Goal: Task Accomplishment & Management: Manage account settings

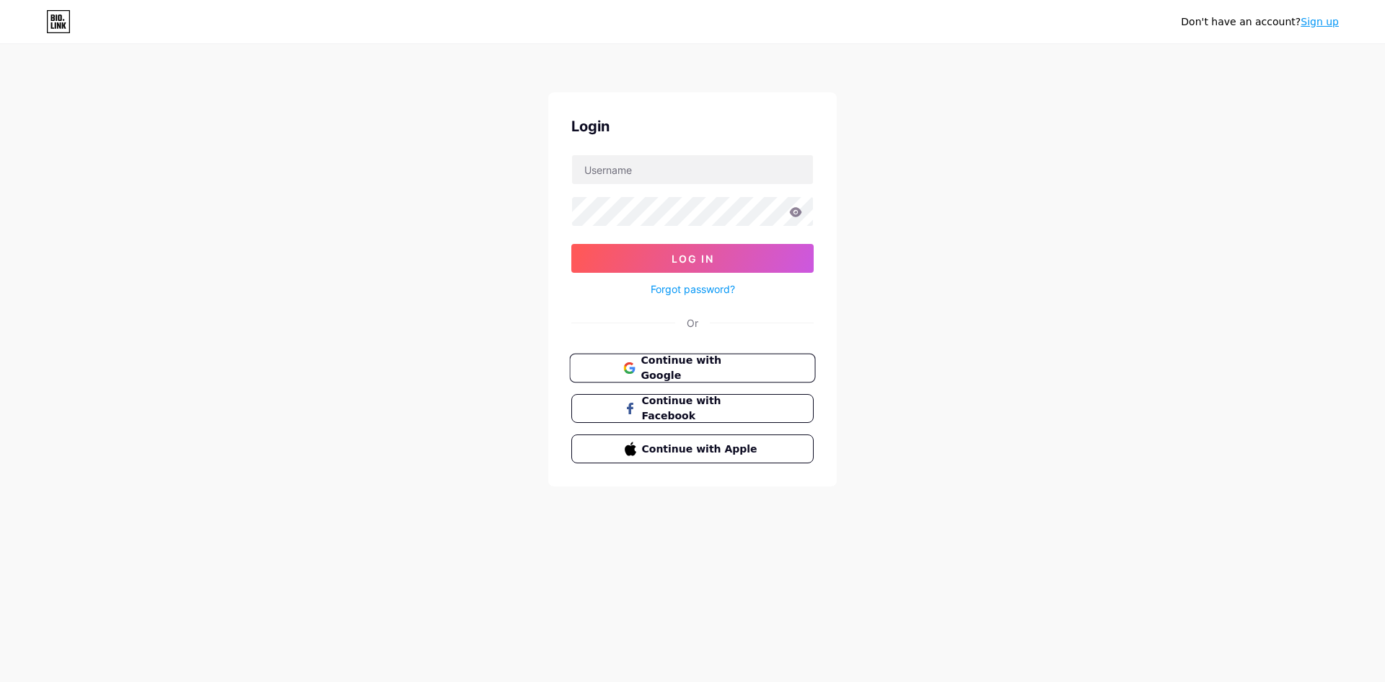
click at [690, 367] on span "Continue with Google" at bounding box center [701, 368] width 120 height 31
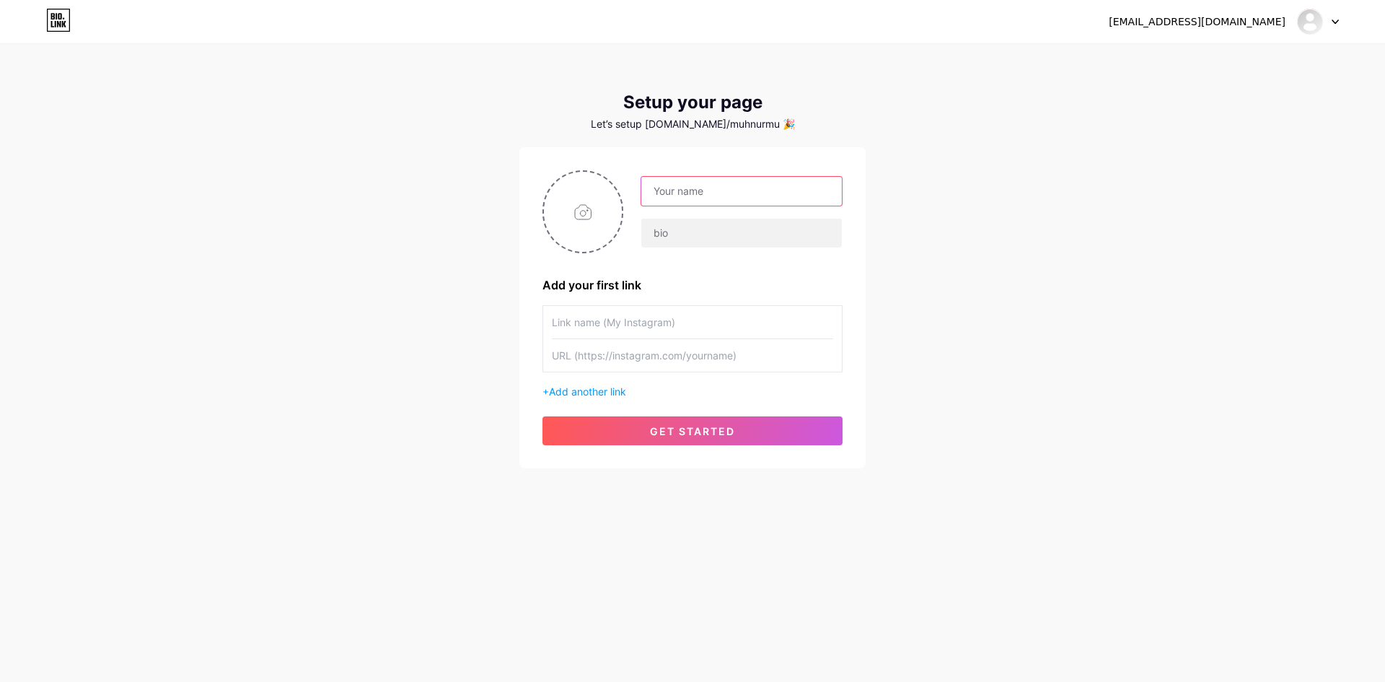
click at [666, 196] on input "text" at bounding box center [741, 191] width 201 height 29
type input "Fakultas Syariah UIN Mataram"
click at [585, 204] on input "file" at bounding box center [583, 212] width 78 height 80
type input "C:\fakepath\UIN_MATARAM-1.png"
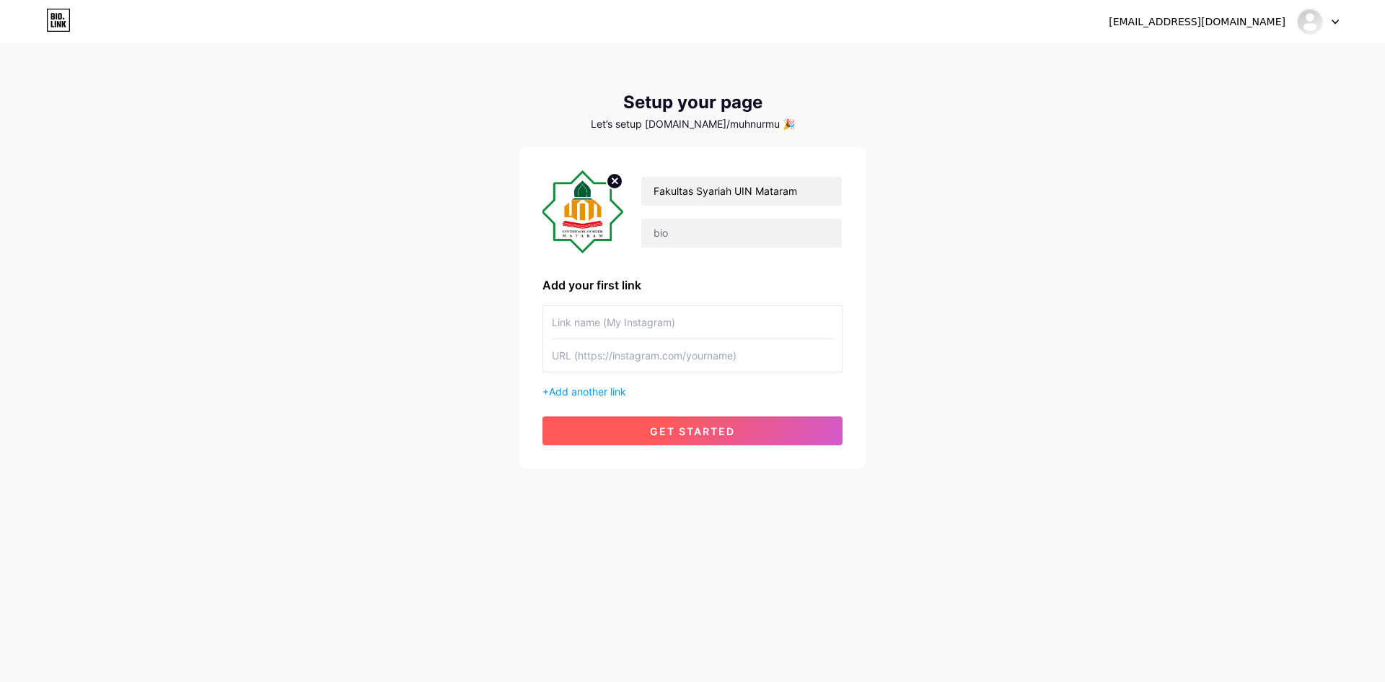
click at [695, 435] on span "get started" at bounding box center [692, 431] width 85 height 12
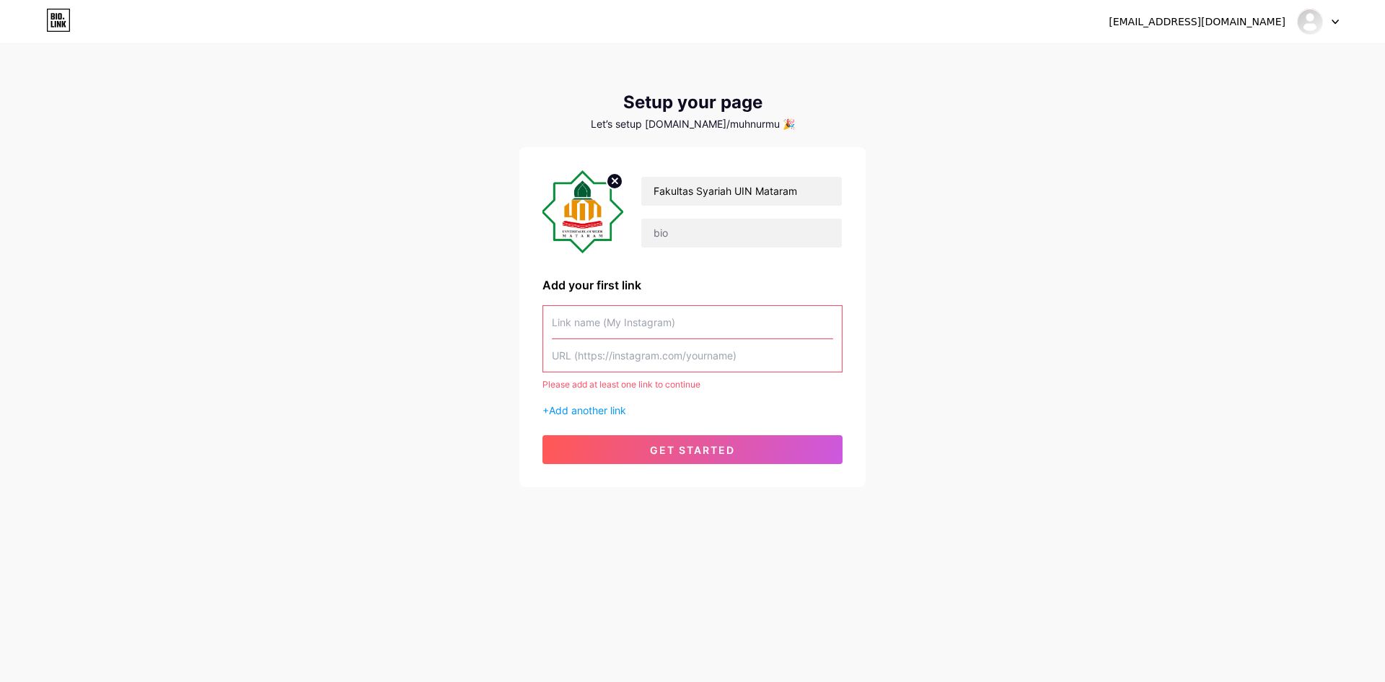
click at [572, 328] on input "text" at bounding box center [692, 322] width 281 height 32
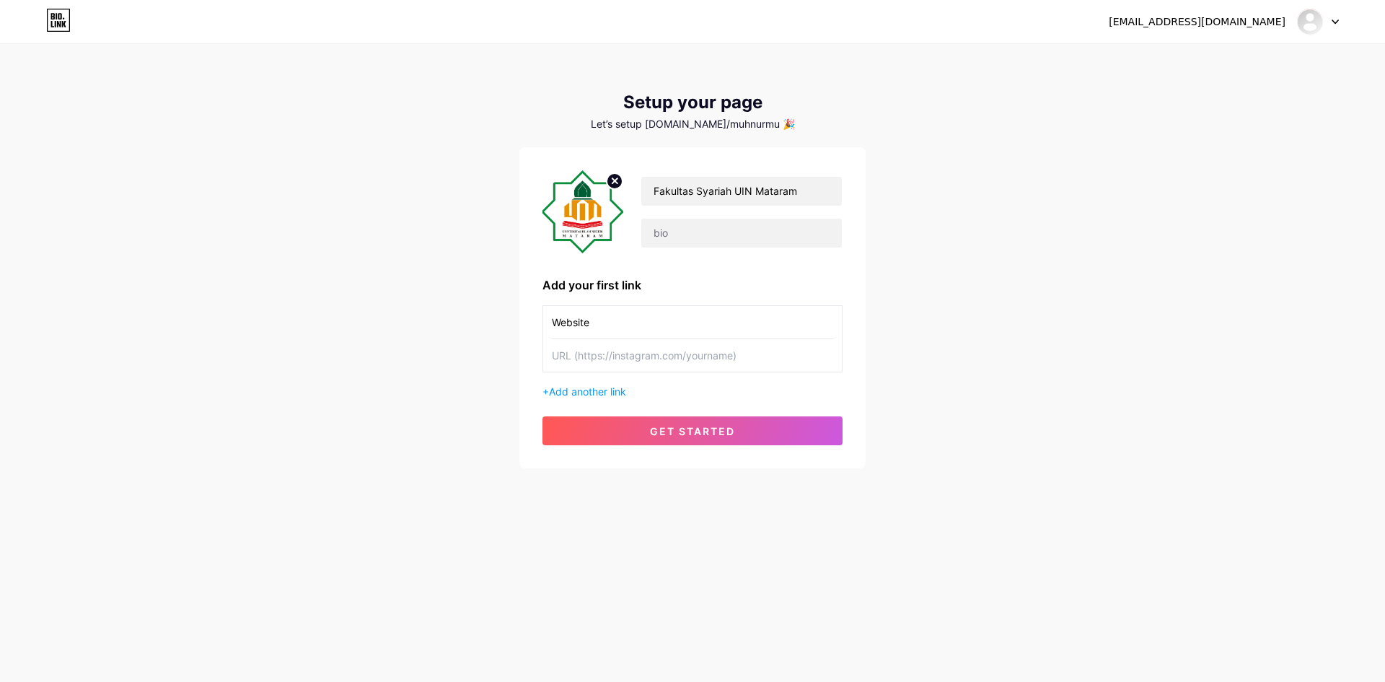
type input "Website"
click at [556, 358] on input "text" at bounding box center [692, 355] width 281 height 32
type input "[URL][DOMAIN_NAME]"
click at [681, 431] on span "get started" at bounding box center [692, 431] width 85 height 12
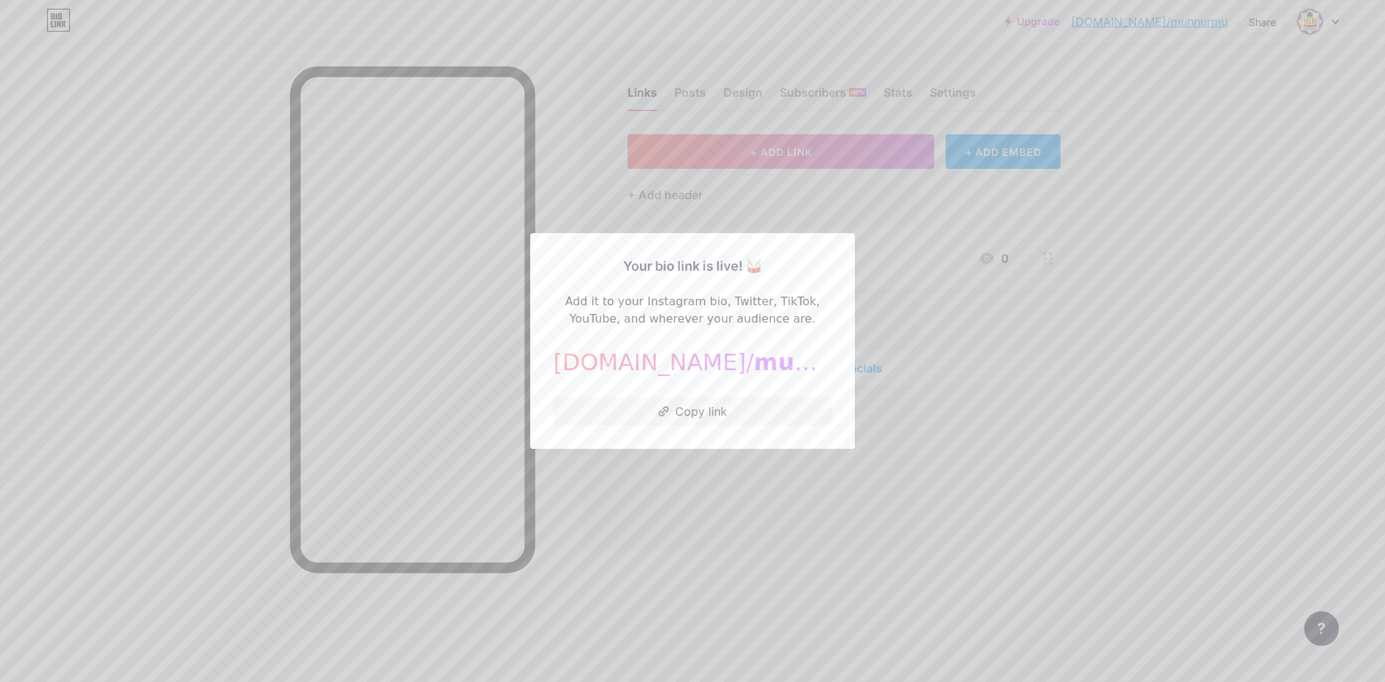
click at [669, 498] on div at bounding box center [692, 341] width 1385 height 682
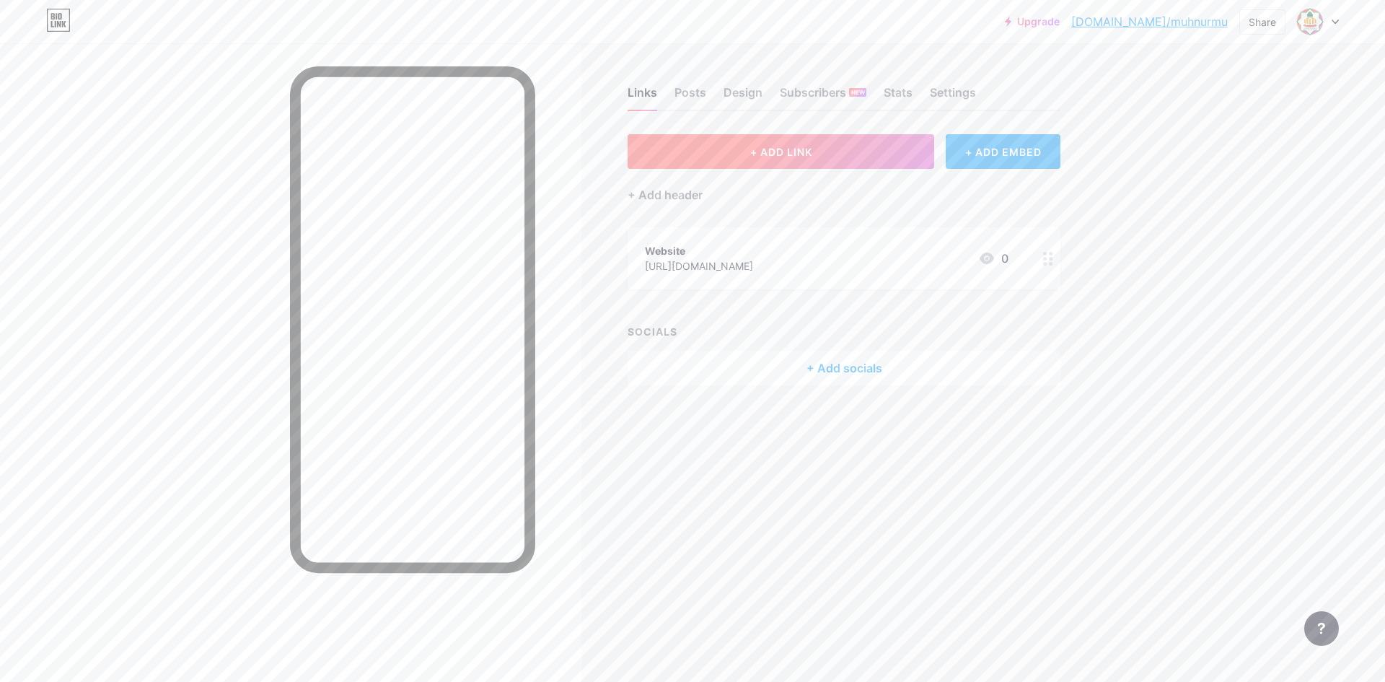
click at [768, 154] on span "+ ADD LINK" at bounding box center [781, 152] width 62 height 12
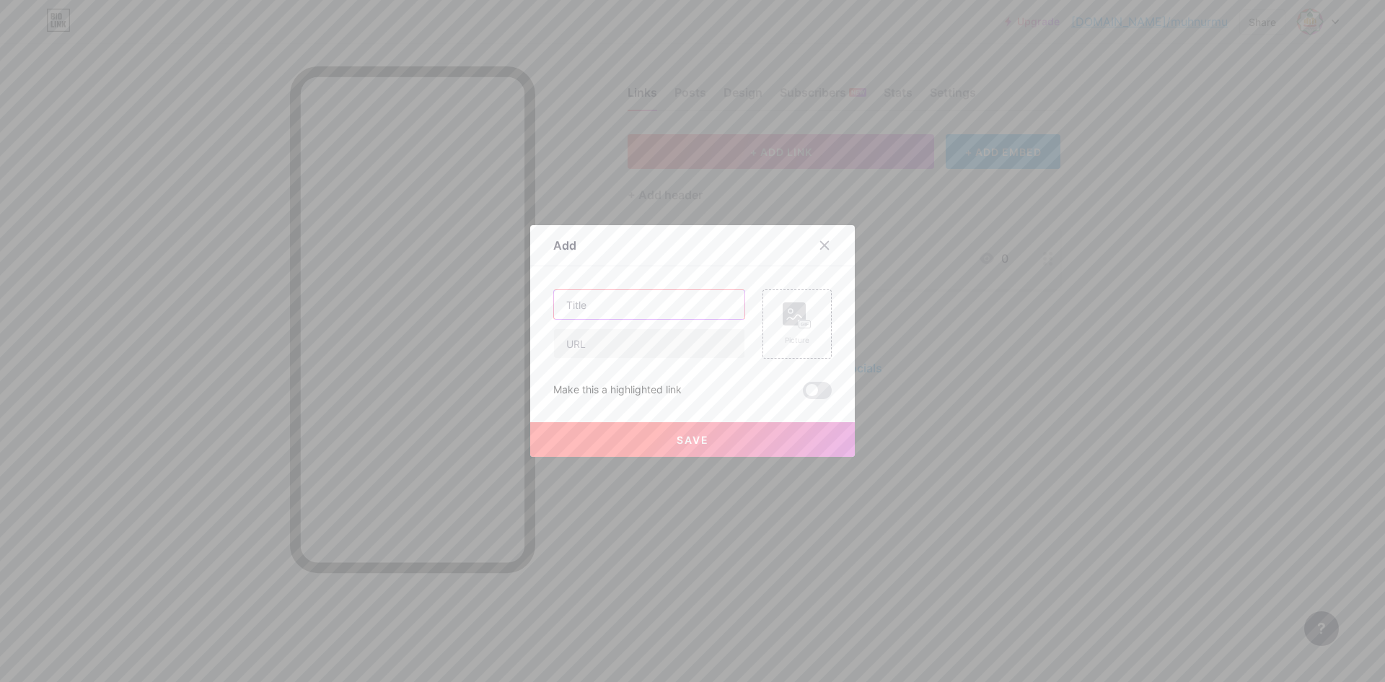
click at [609, 317] on input "text" at bounding box center [649, 304] width 190 height 29
type input "Tracert Alumni 2025"
click at [613, 348] on input "text" at bounding box center [649, 343] width 190 height 29
click at [618, 352] on input "text" at bounding box center [649, 343] width 190 height 29
paste input "[URL][DOMAIN_NAME]"
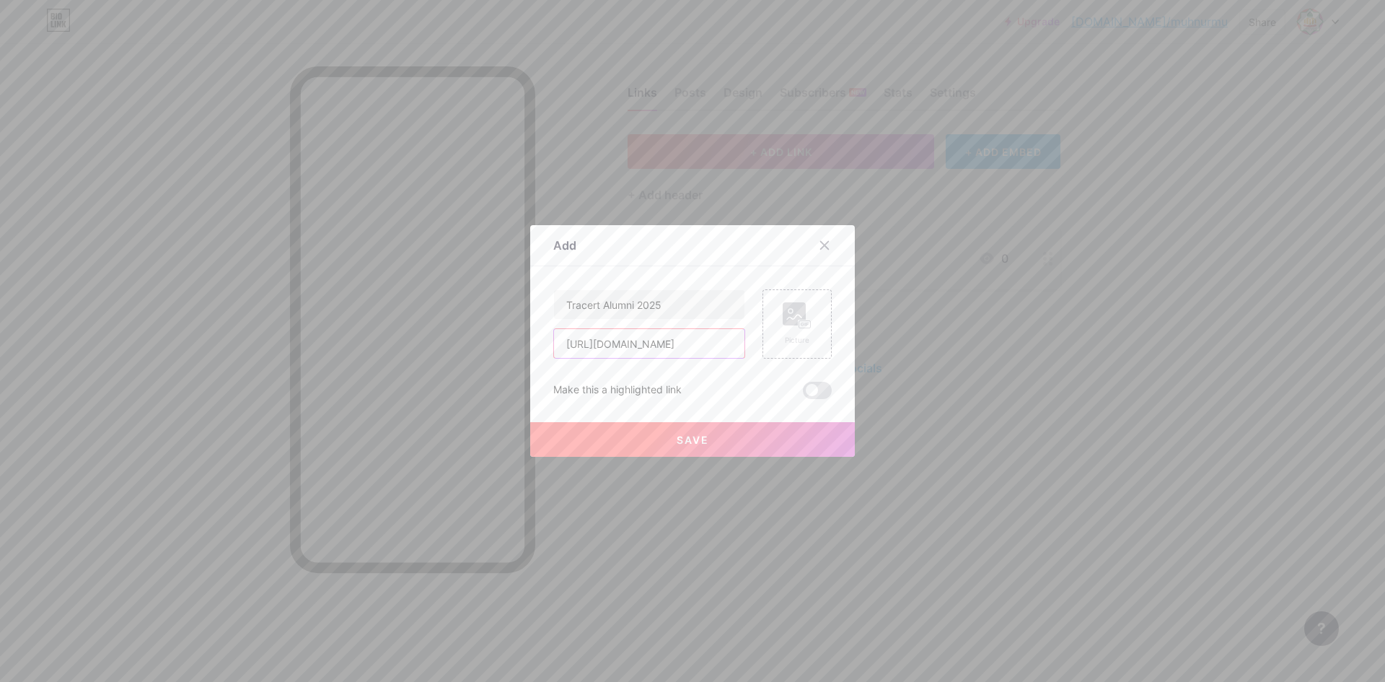
scroll to position [0, 24]
click at [582, 351] on input "[URL][DOMAIN_NAME]" at bounding box center [649, 343] width 190 height 29
type input "[URL][DOMAIN_NAME]"
click at [807, 386] on span at bounding box center [817, 390] width 29 height 17
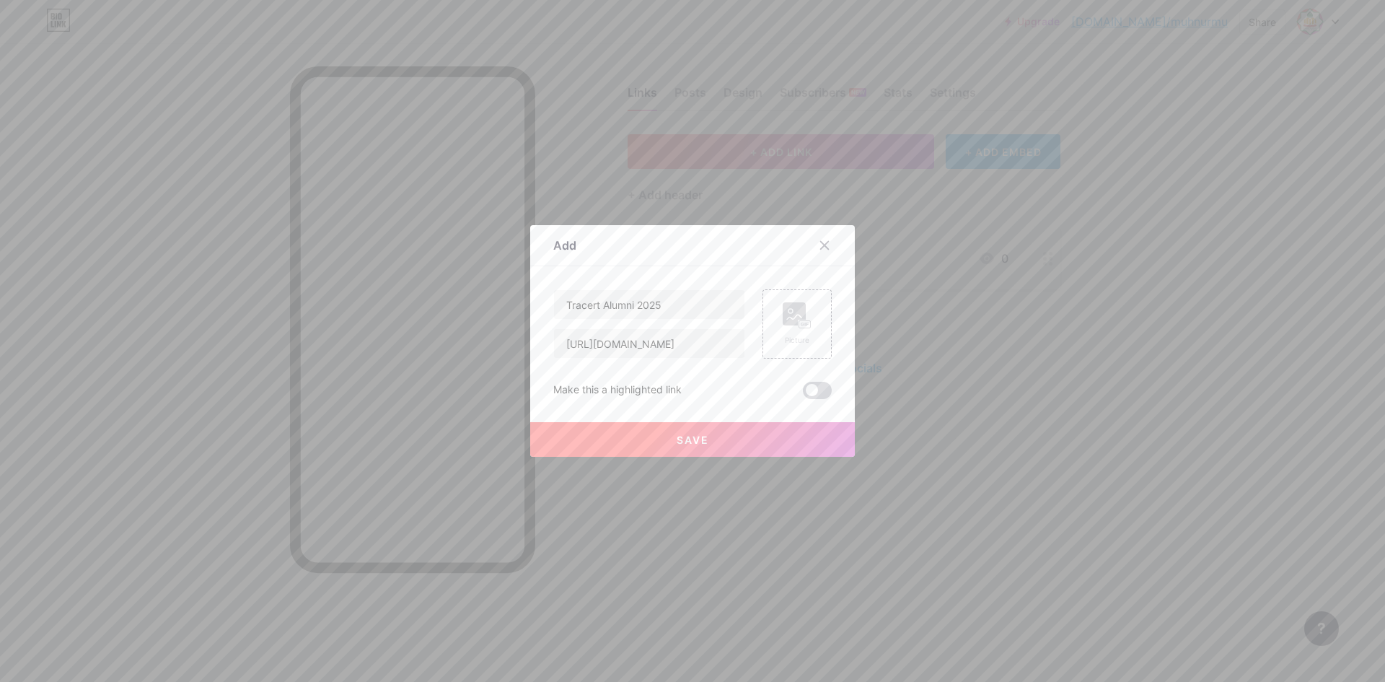
click at [803, 394] on input "checkbox" at bounding box center [803, 394] width 0 height 0
click at [677, 439] on span "Save" at bounding box center [693, 440] width 32 height 12
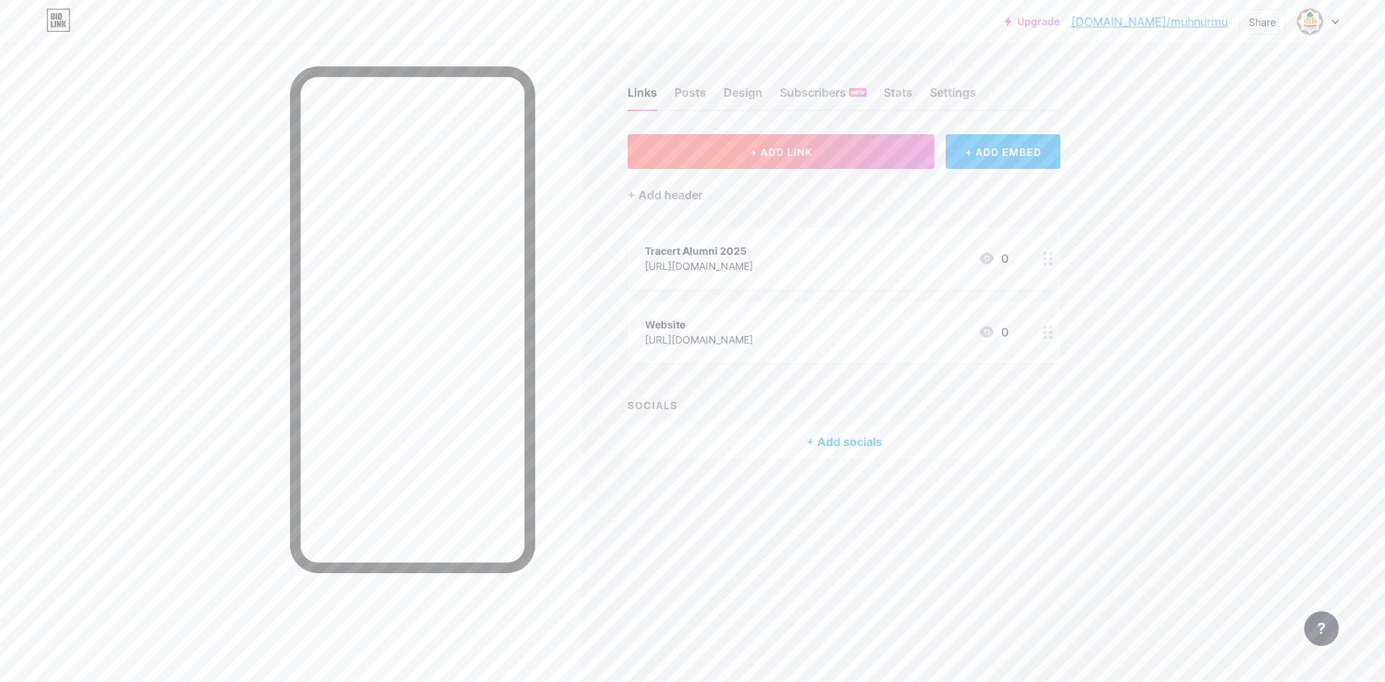
click at [745, 156] on button "+ ADD LINK" at bounding box center [781, 151] width 307 height 35
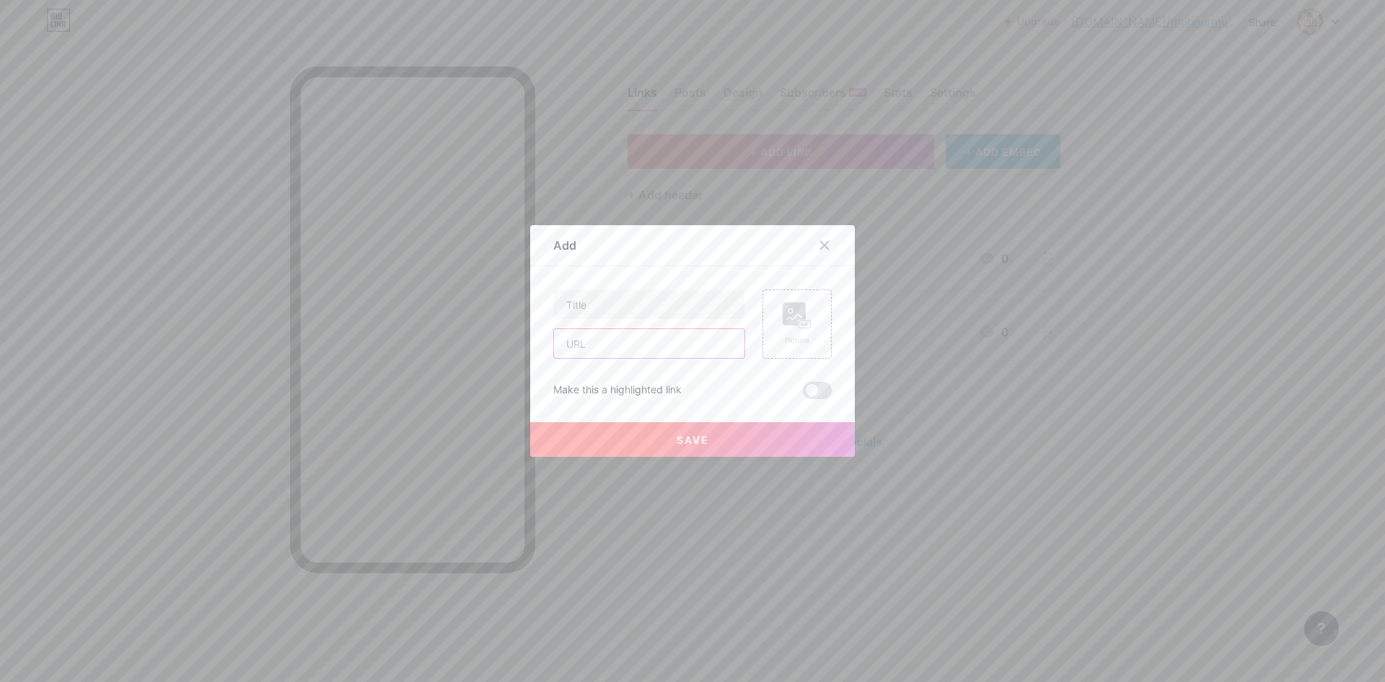
click at [620, 344] on input "text" at bounding box center [649, 343] width 190 height 29
paste input "[URL][DOMAIN_NAME]"
type input "[URL][DOMAIN_NAME]"
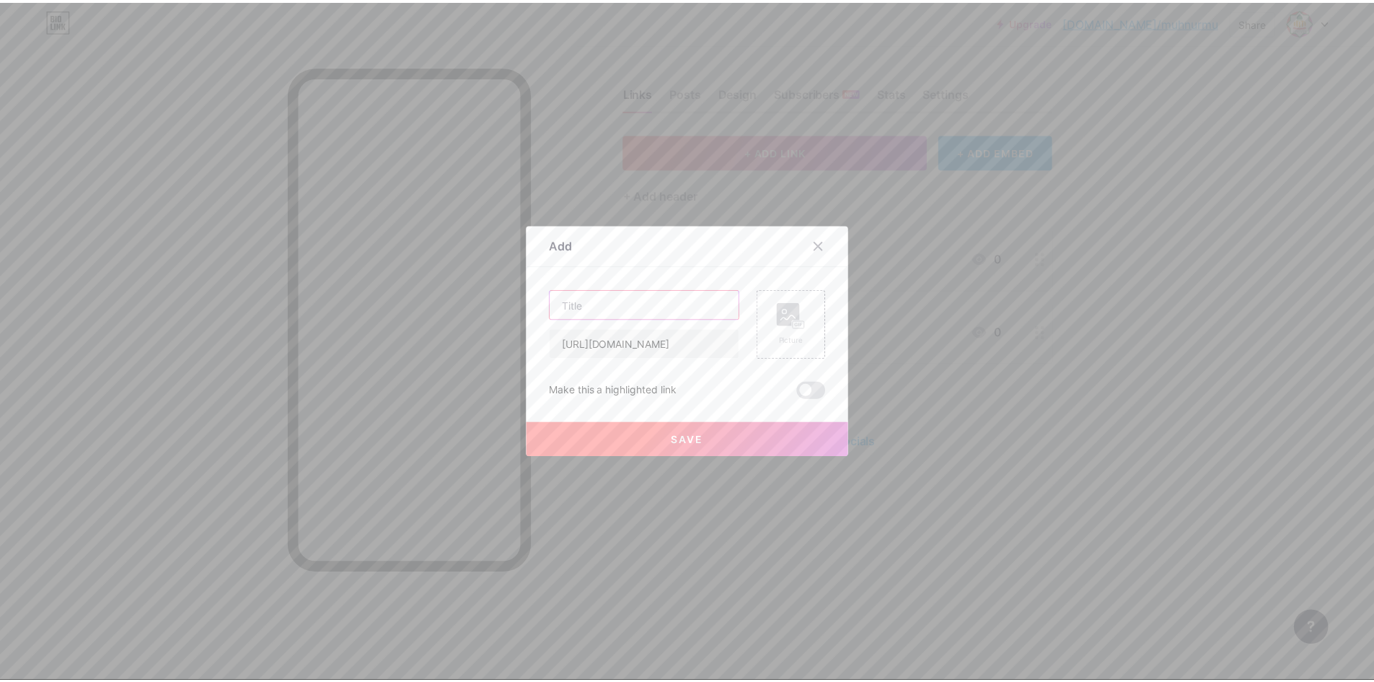
scroll to position [0, 0]
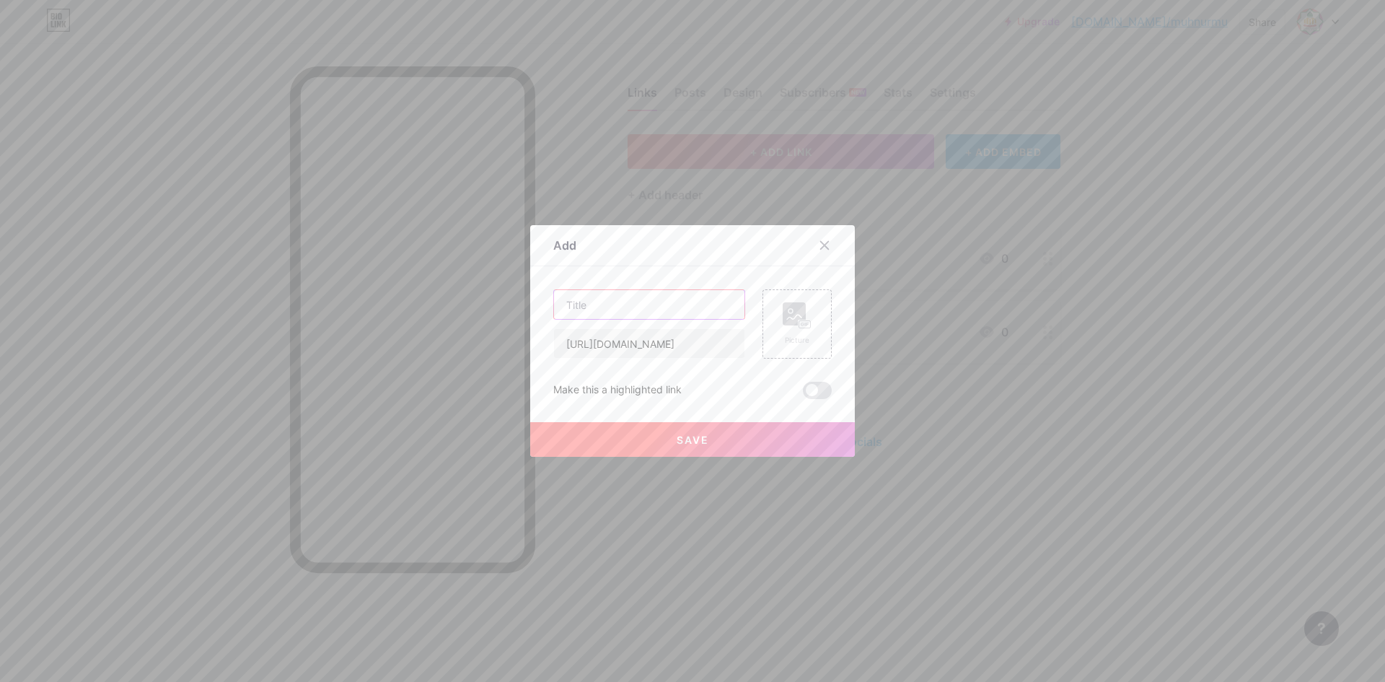
click at [602, 307] on input "text" at bounding box center [649, 304] width 190 height 29
type input "Kuesioner Pengguna Alumni 2025"
click at [690, 446] on button "Save" at bounding box center [692, 439] width 325 height 35
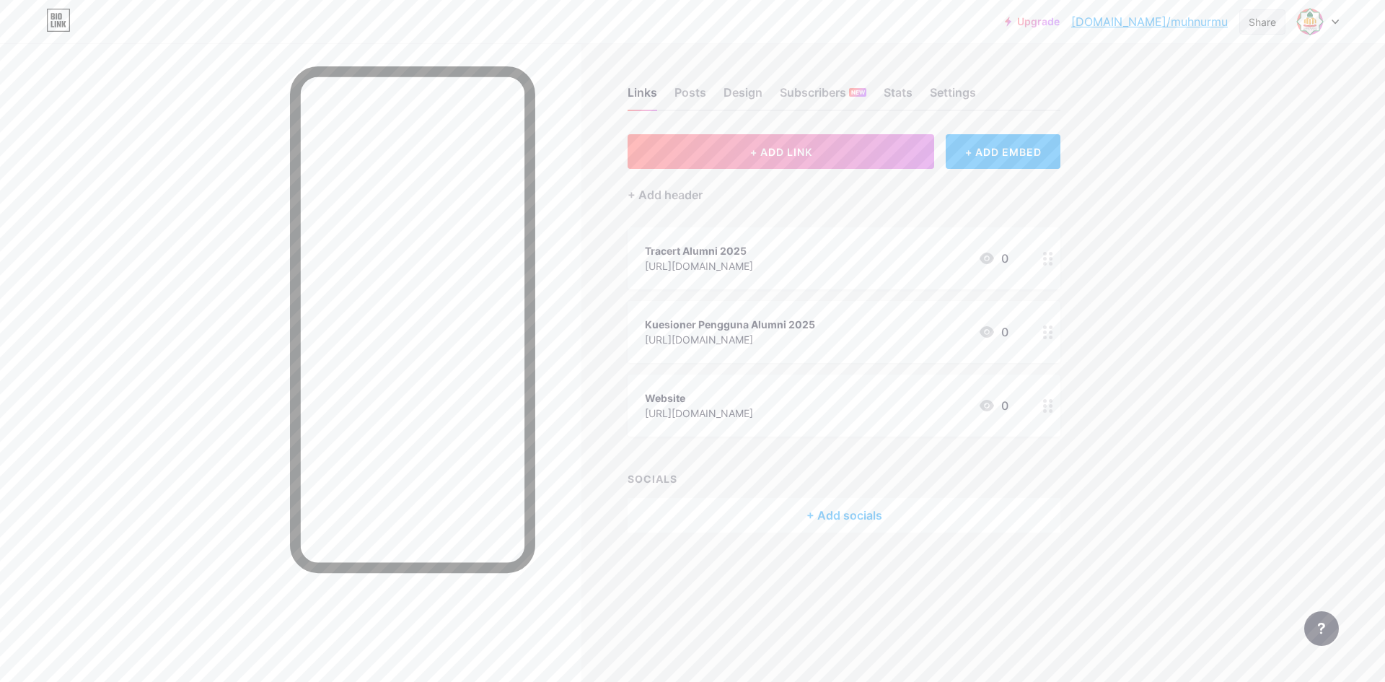
click at [1269, 23] on div "Share" at bounding box center [1262, 21] width 27 height 15
click at [1178, 108] on div "Get my QR code" at bounding box center [1161, 108] width 90 height 17
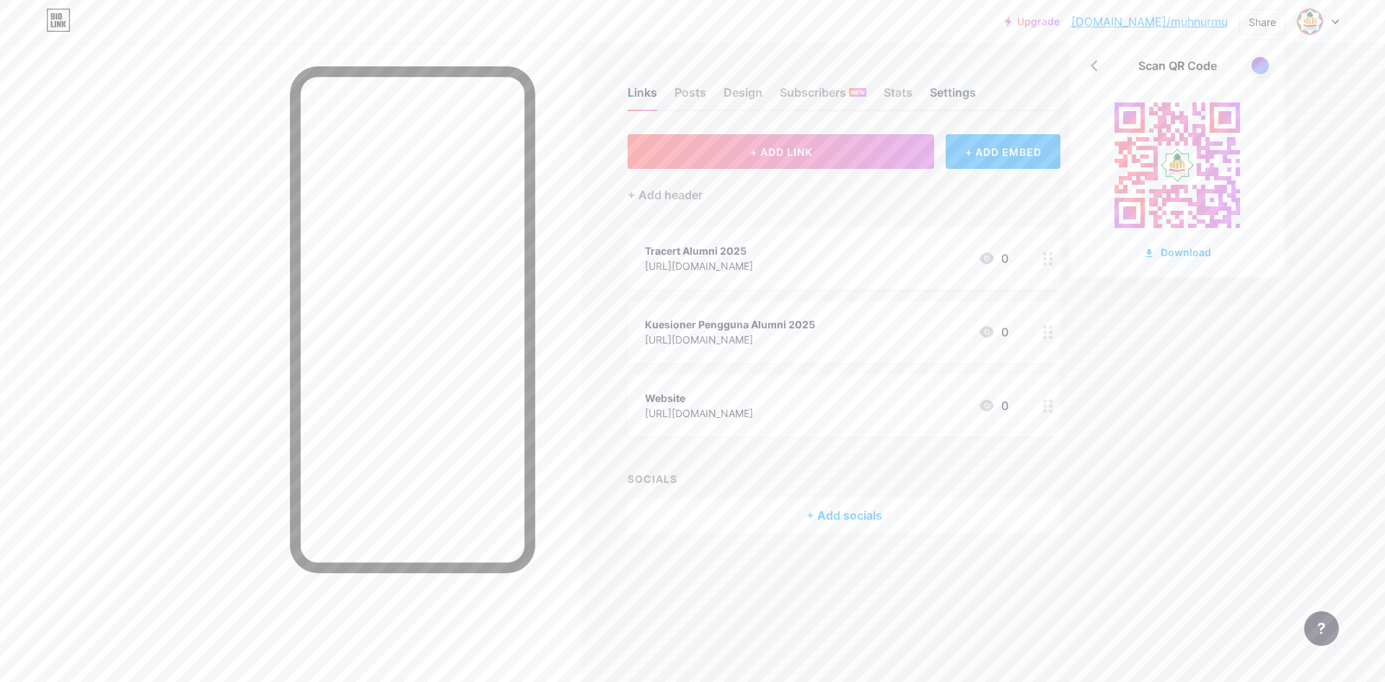
click at [958, 98] on div "Settings" at bounding box center [953, 97] width 46 height 26
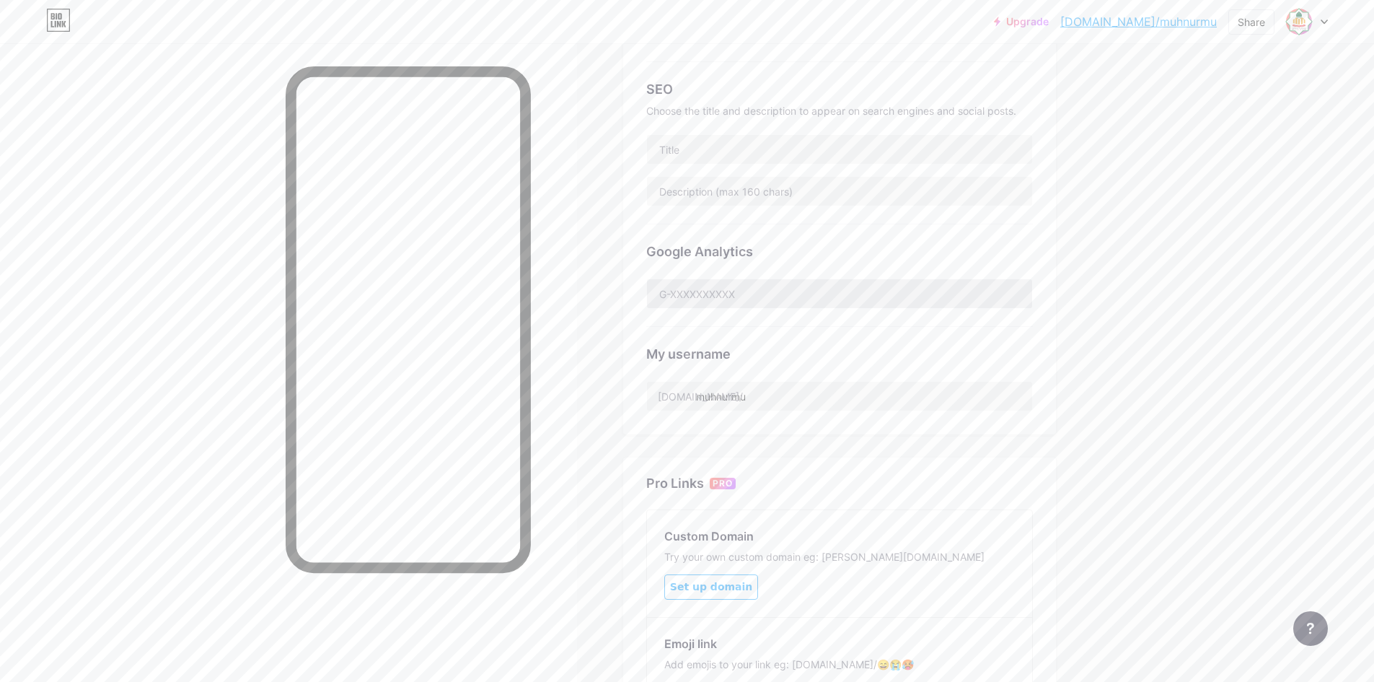
scroll to position [289, 0]
drag, startPoint x: 760, startPoint y: 385, endPoint x: 768, endPoint y: 390, distance: 9.0
click at [761, 385] on input "muhnurmu" at bounding box center [839, 390] width 385 height 29
drag, startPoint x: 768, startPoint y: 390, endPoint x: 703, endPoint y: 395, distance: 65.2
click at [703, 395] on input "muhnurmu" at bounding box center [839, 390] width 385 height 29
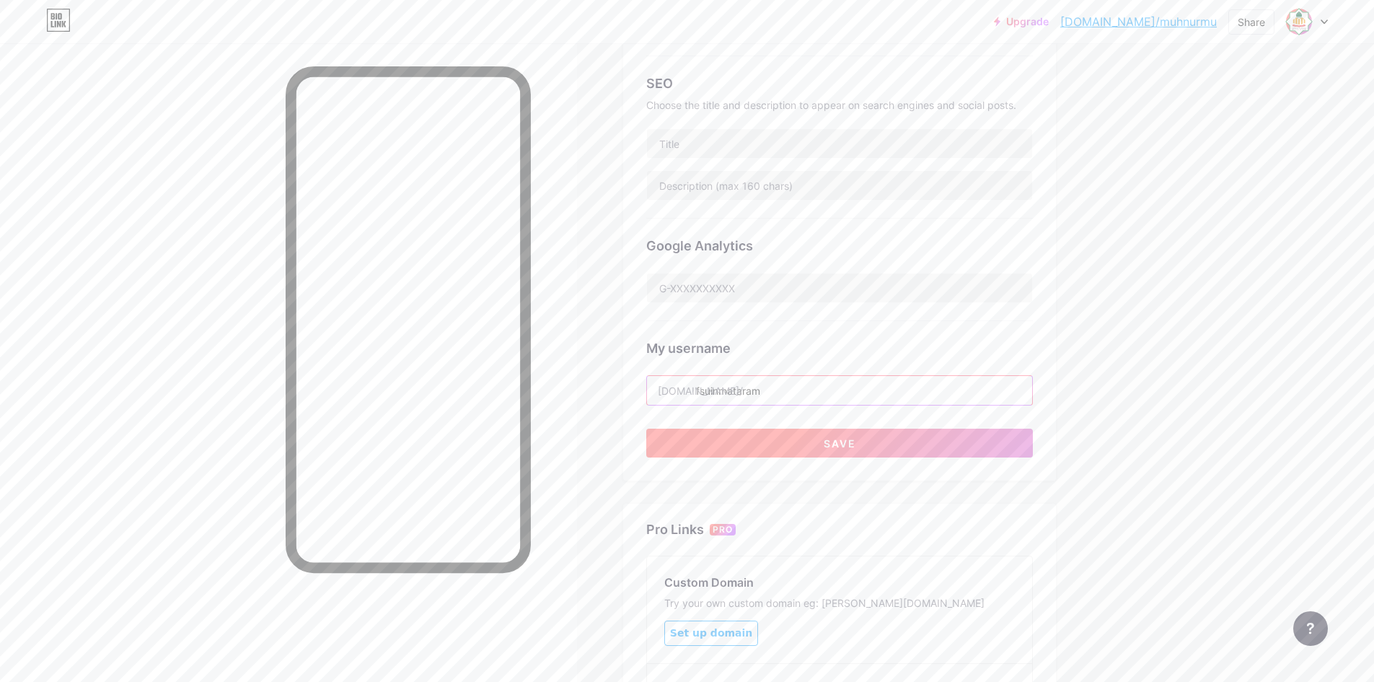
type input "fsuinmataram"
click at [893, 442] on button "Save" at bounding box center [839, 443] width 387 height 29
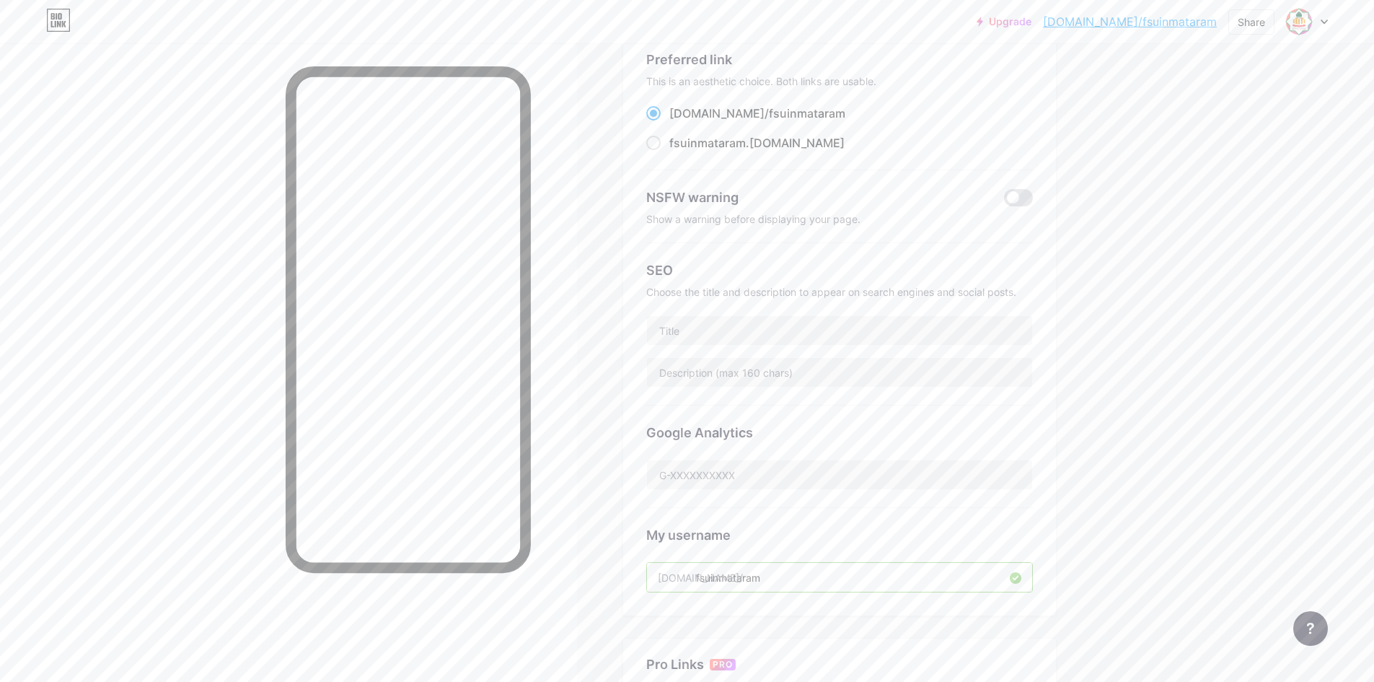
scroll to position [0, 0]
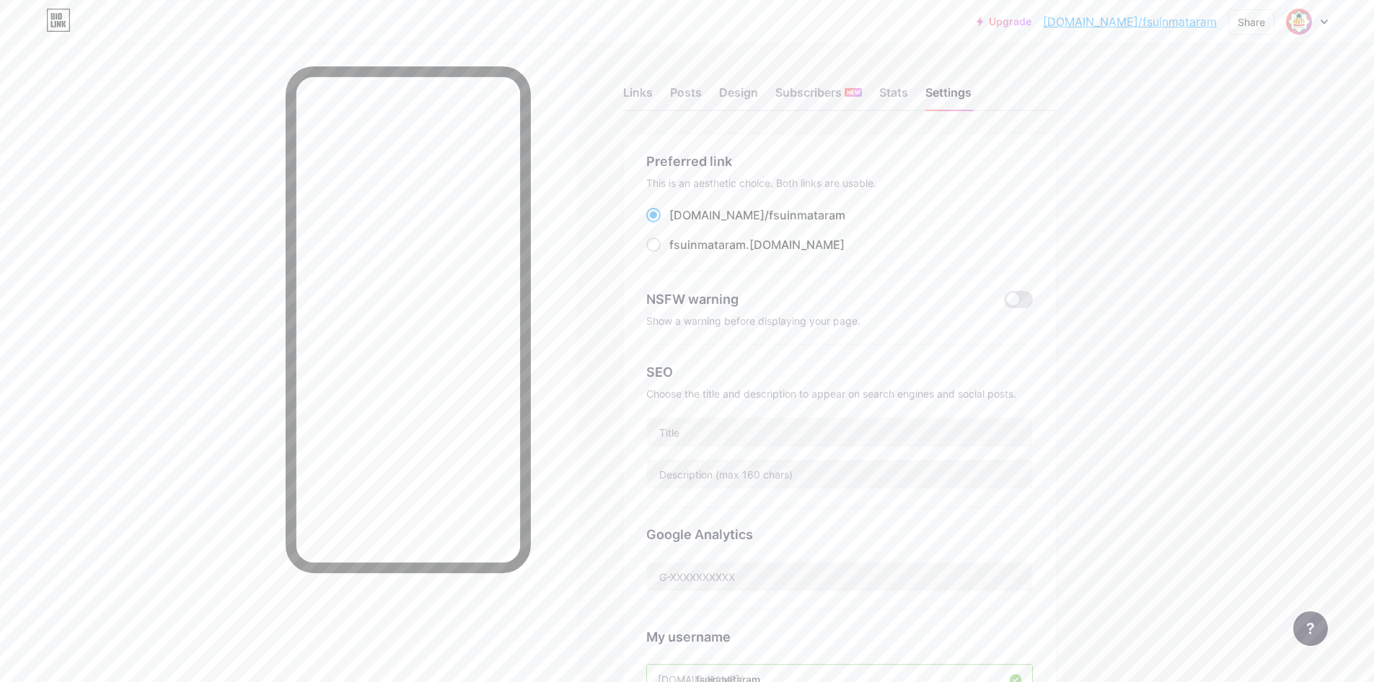
click at [1301, 27] on img at bounding box center [1299, 21] width 23 height 23
click at [1242, 17] on div "Share" at bounding box center [1251, 21] width 27 height 15
click at [1174, 113] on div "Get my QR code" at bounding box center [1150, 108] width 90 height 17
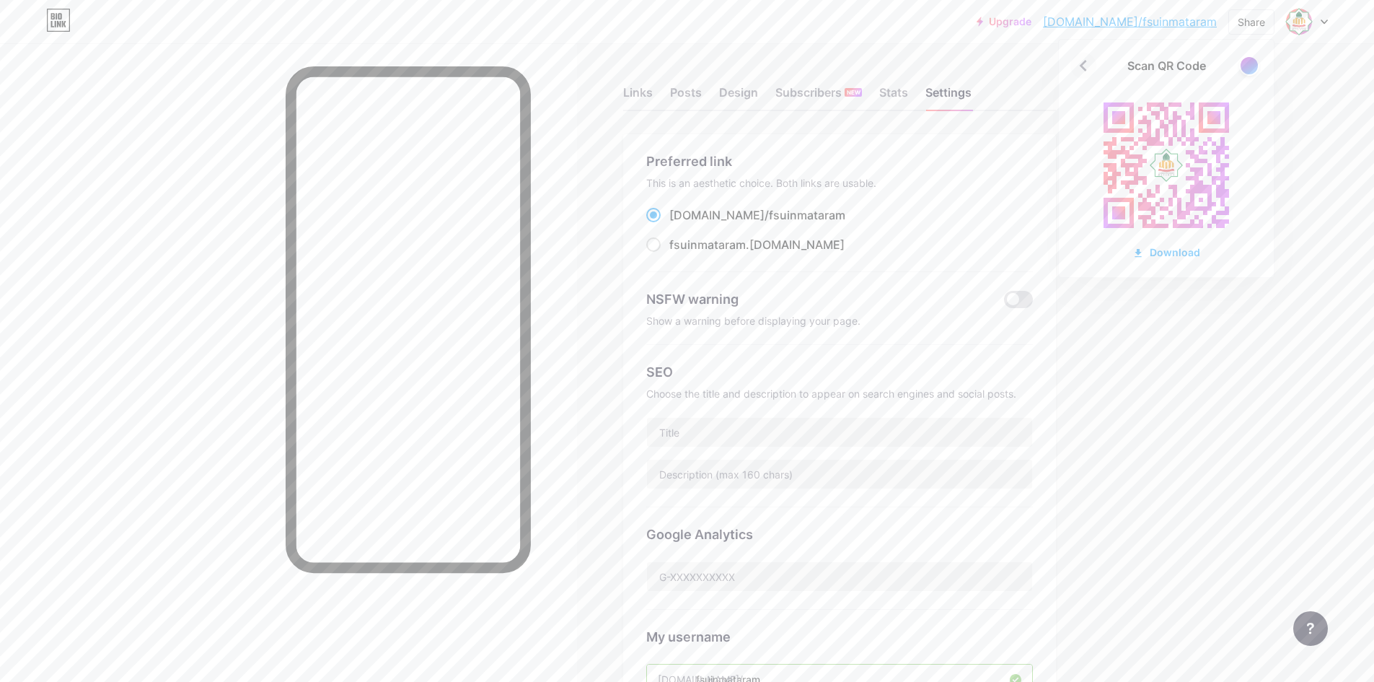
click at [1076, 64] on icon at bounding box center [1083, 65] width 23 height 23
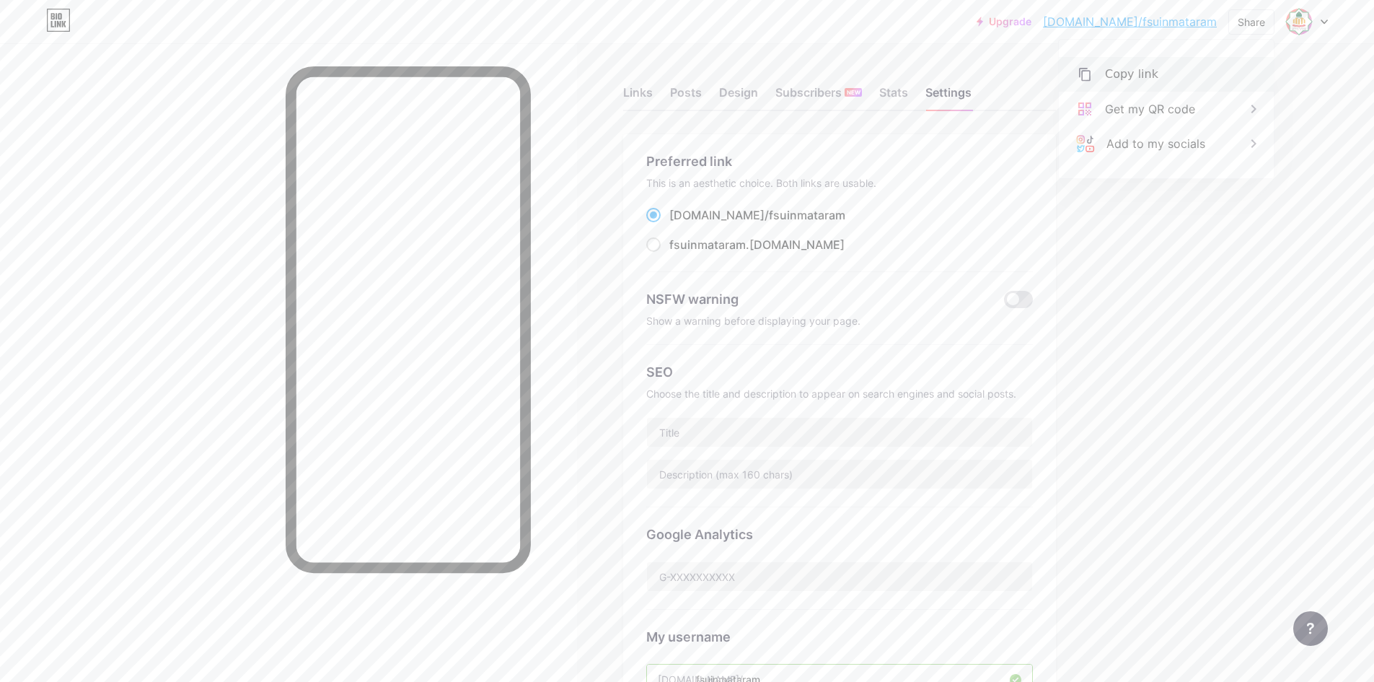
click at [1120, 66] on div "Copy link" at bounding box center [1131, 74] width 53 height 17
click at [734, 97] on div "Design" at bounding box center [738, 97] width 39 height 26
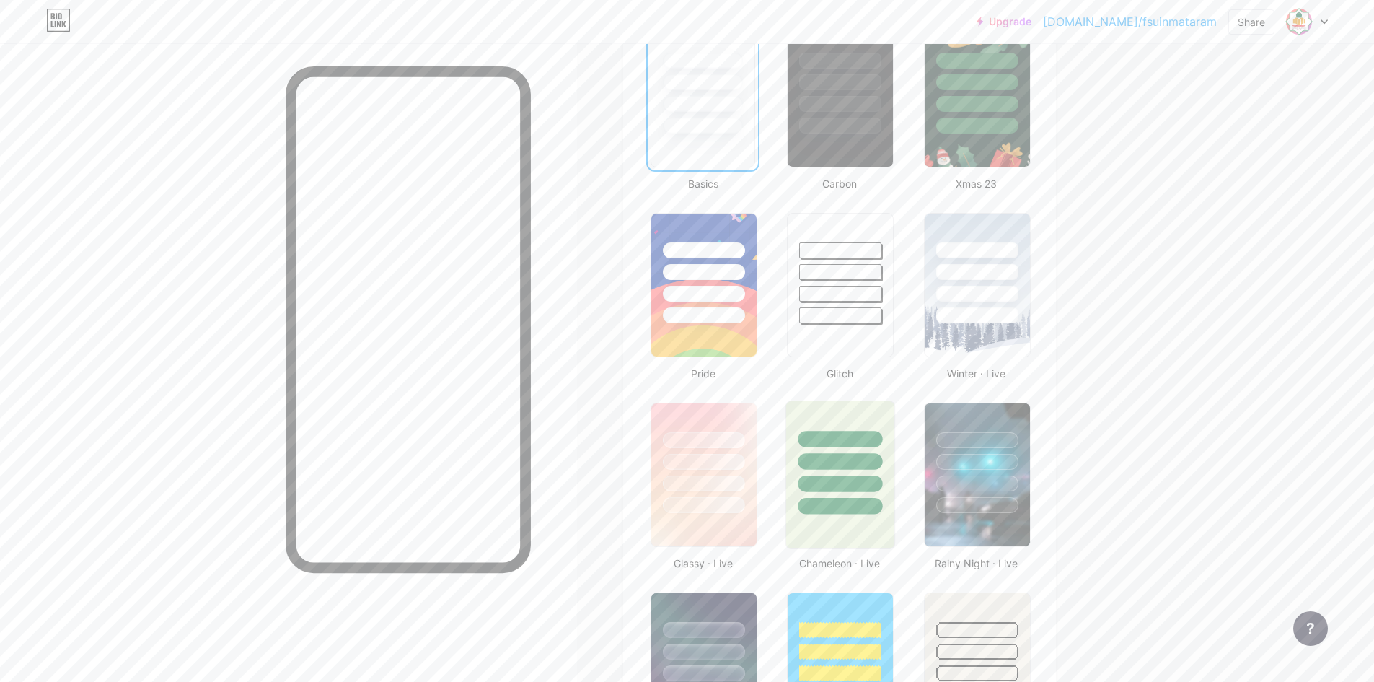
scroll to position [505, 0]
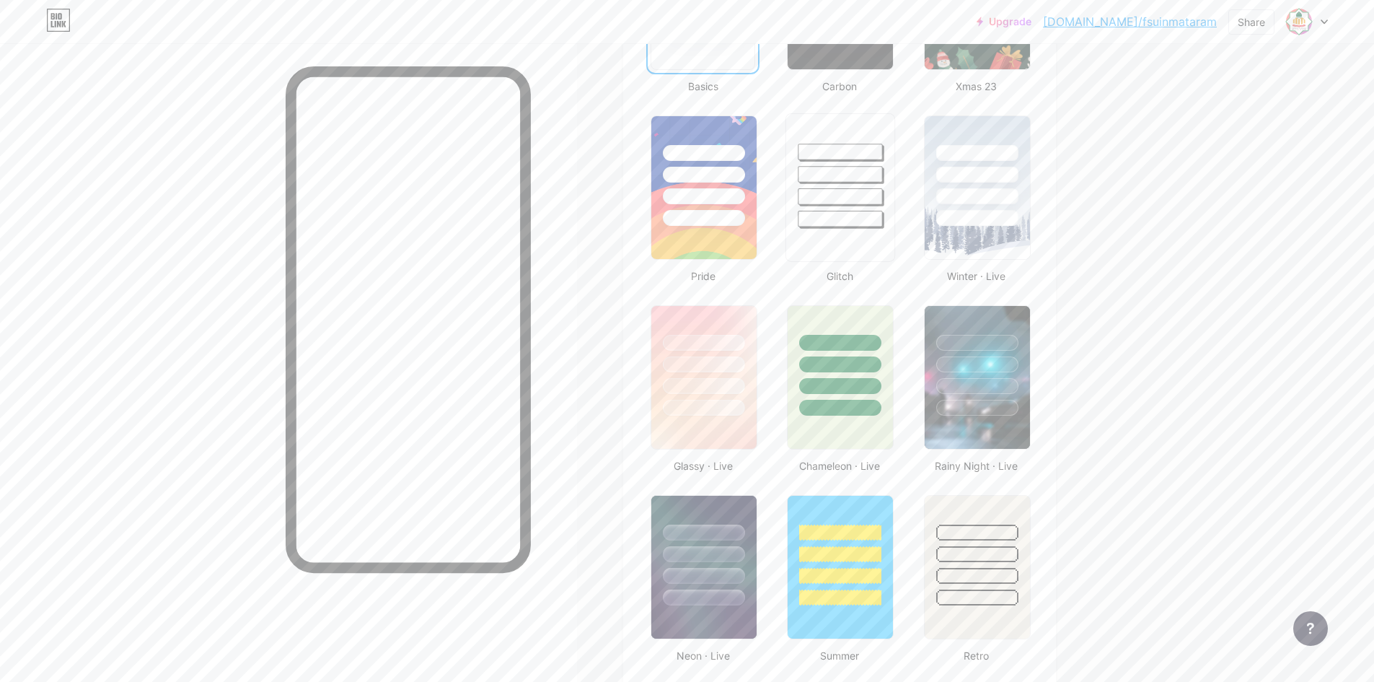
click at [861, 234] on div at bounding box center [841, 187] width 110 height 149
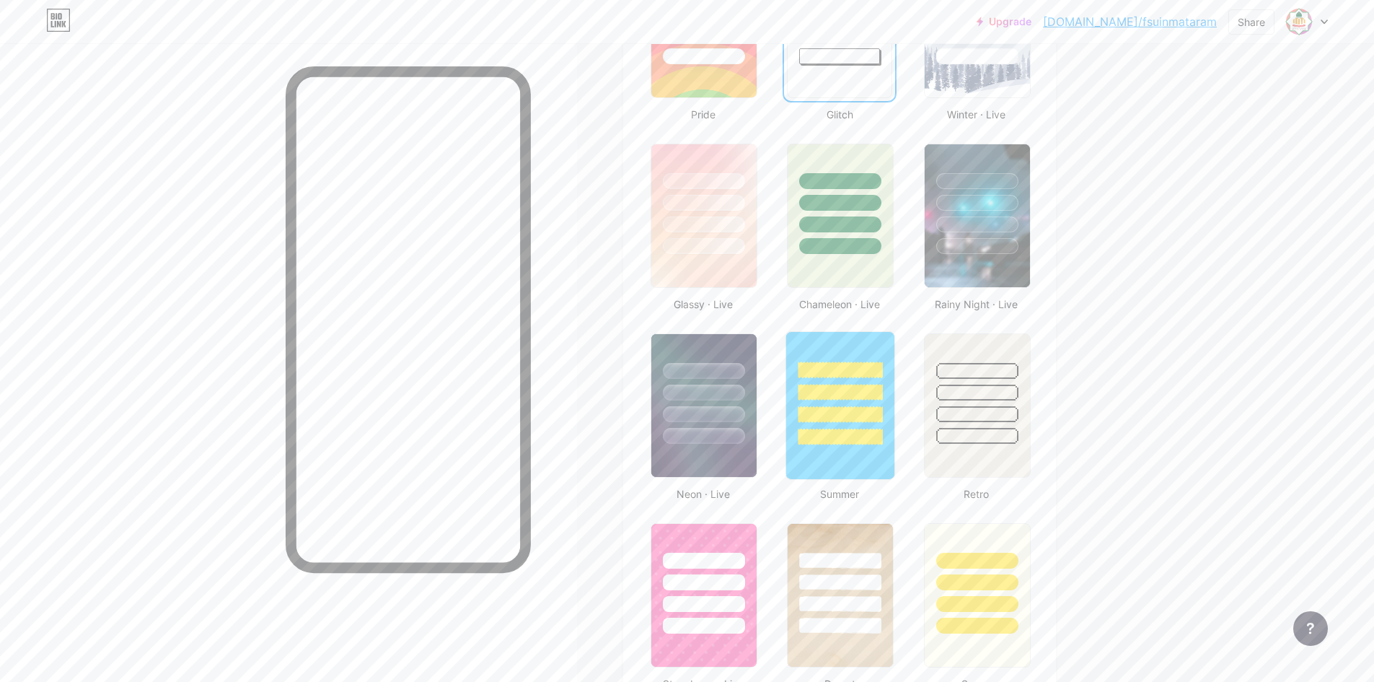
scroll to position [721, 0]
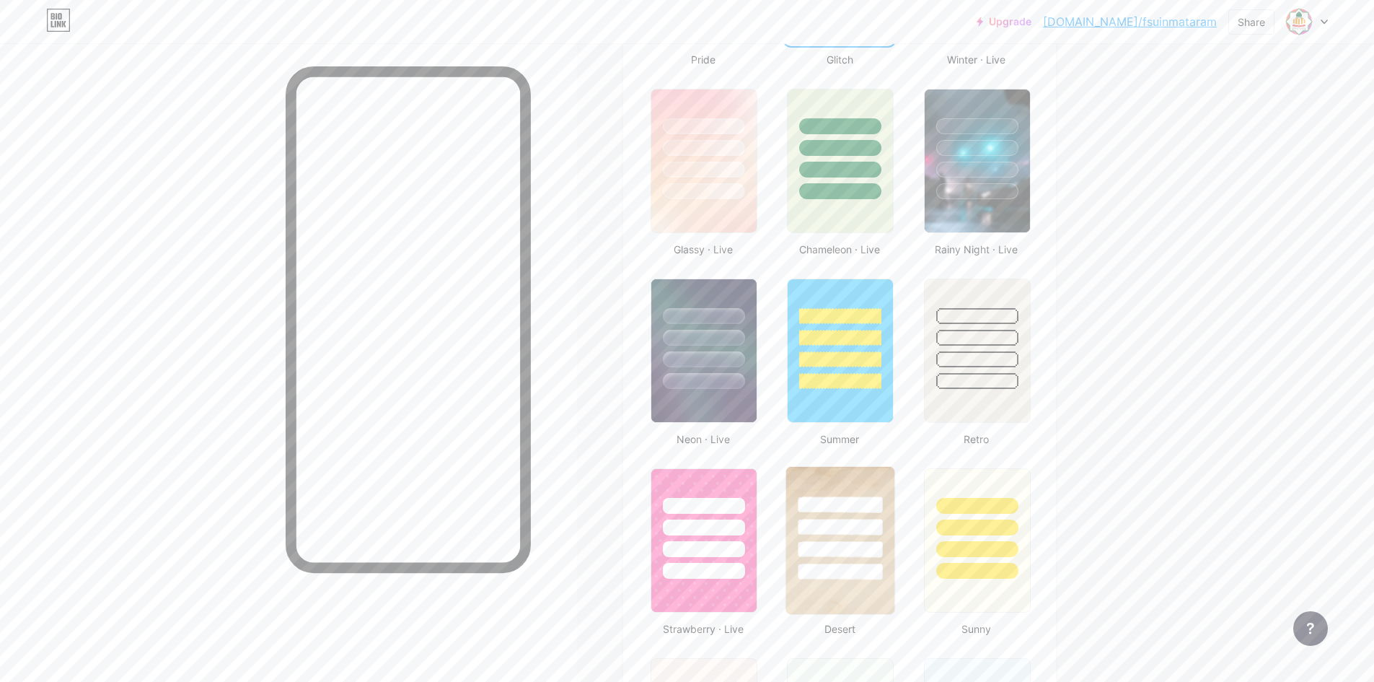
click at [866, 597] on img at bounding box center [840, 540] width 108 height 147
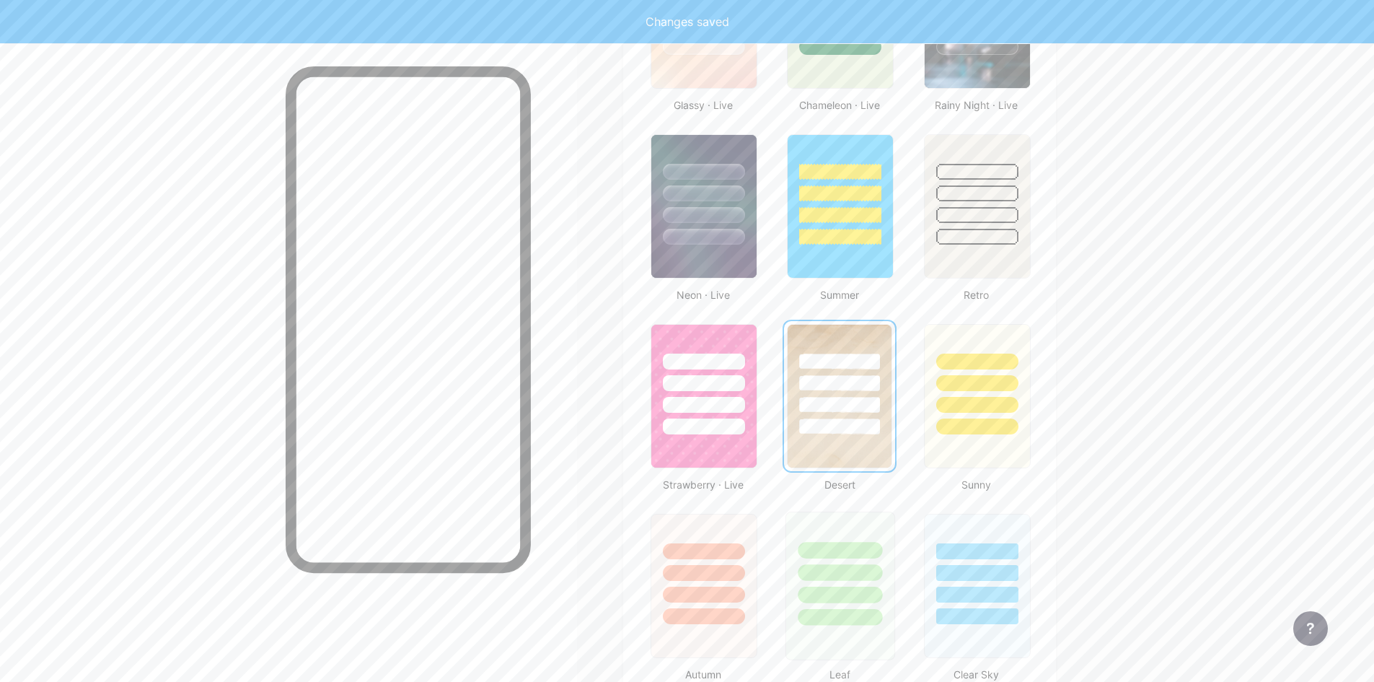
click at [868, 532] on div at bounding box center [840, 568] width 108 height 113
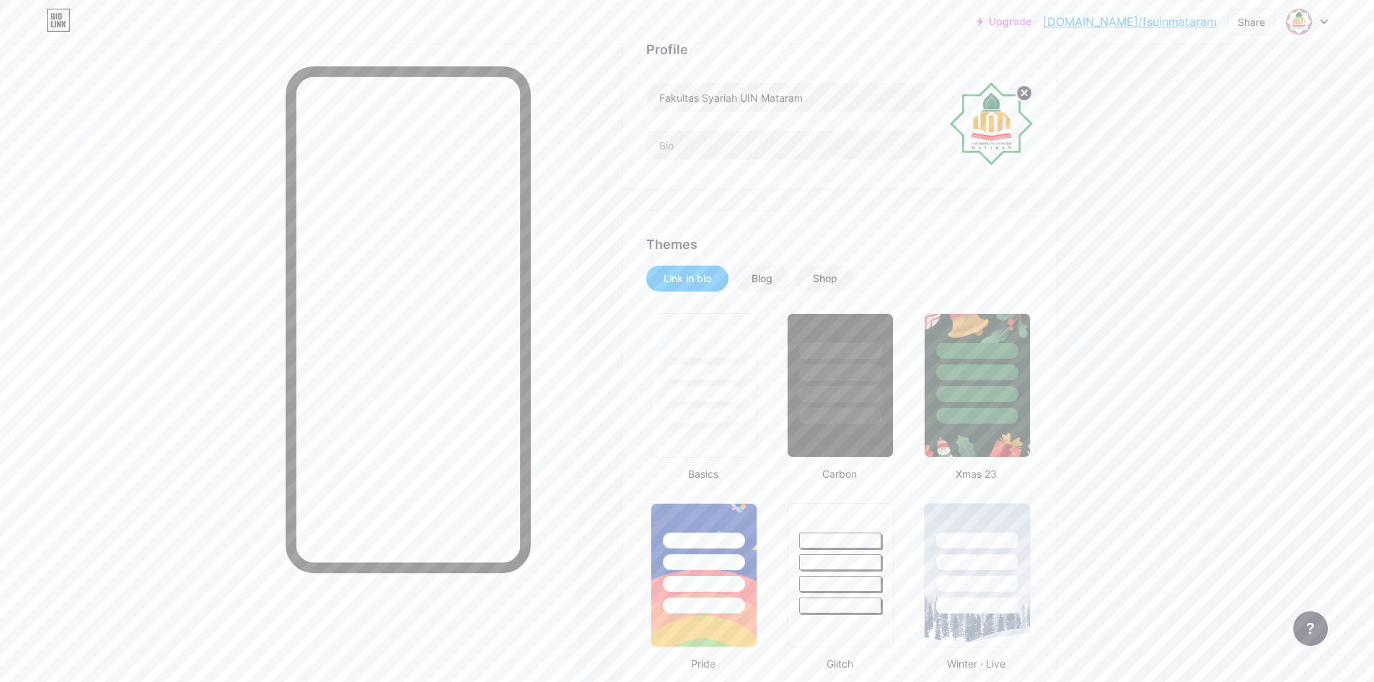
scroll to position [0, 0]
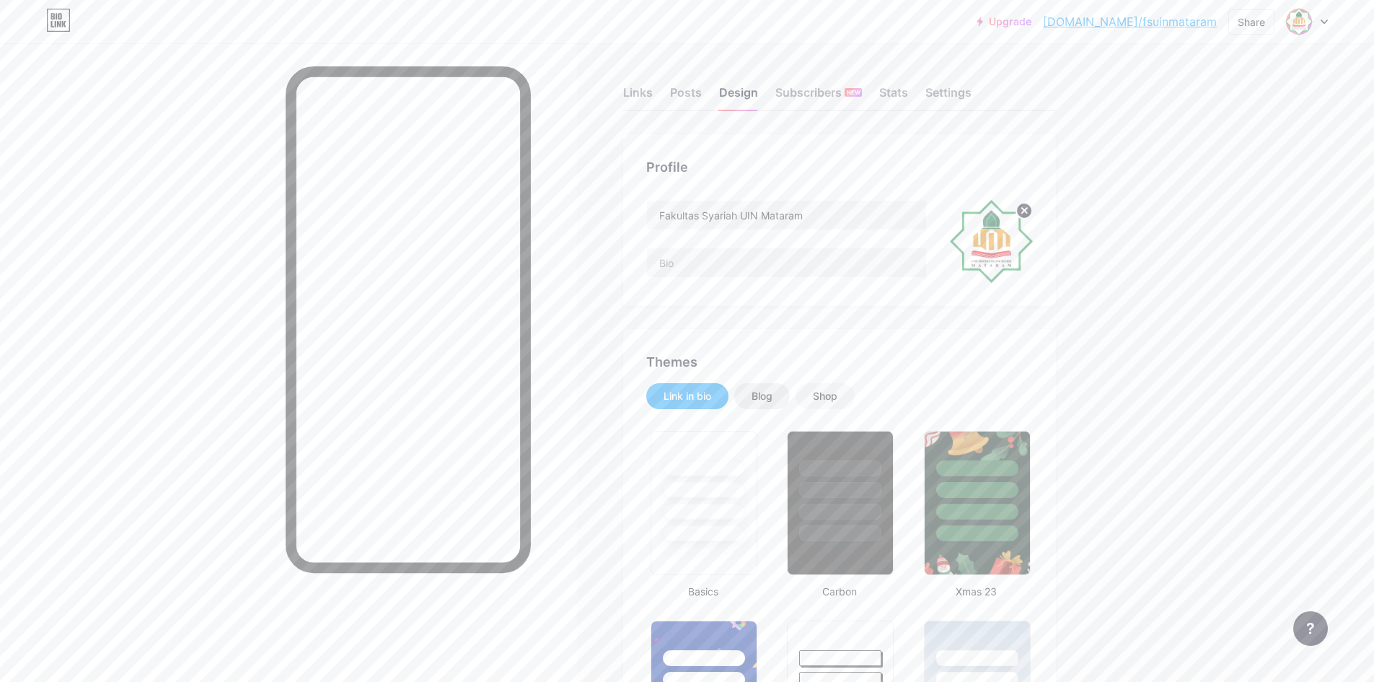
click at [762, 397] on div "Blog" at bounding box center [762, 396] width 21 height 14
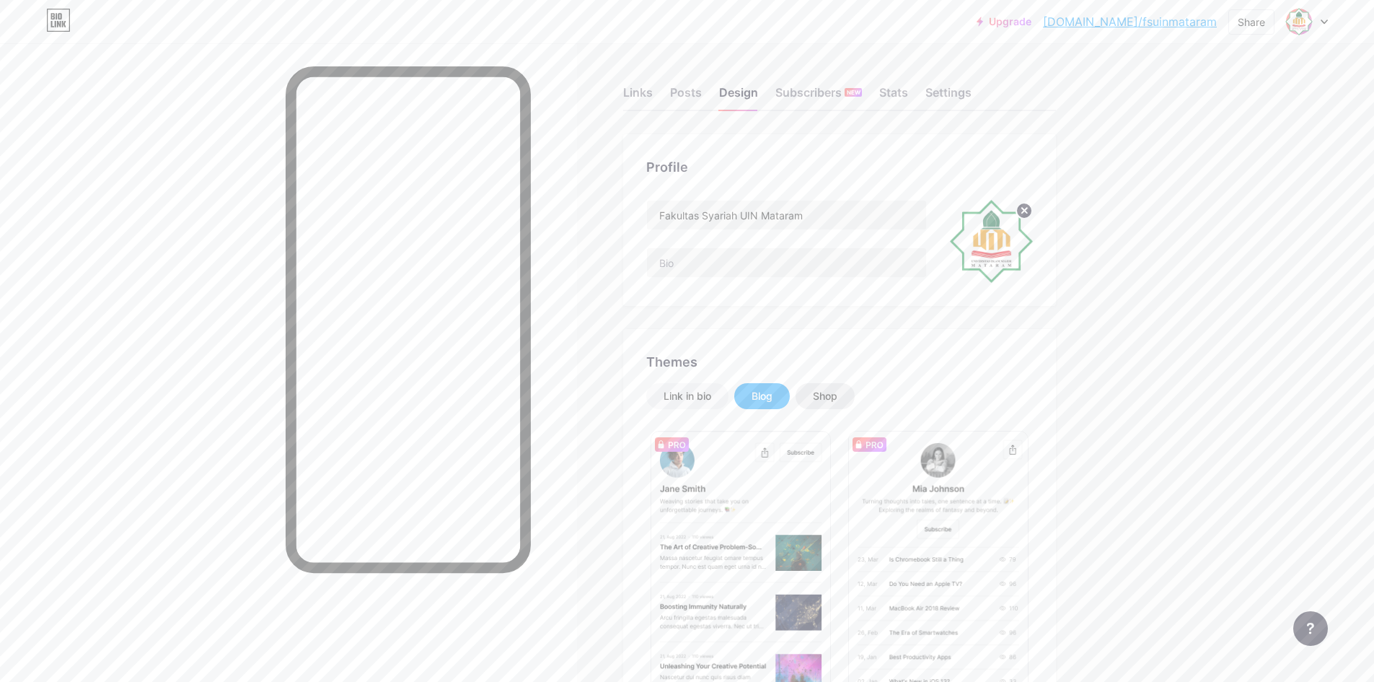
click at [807, 395] on div "Shop" at bounding box center [825, 396] width 59 height 26
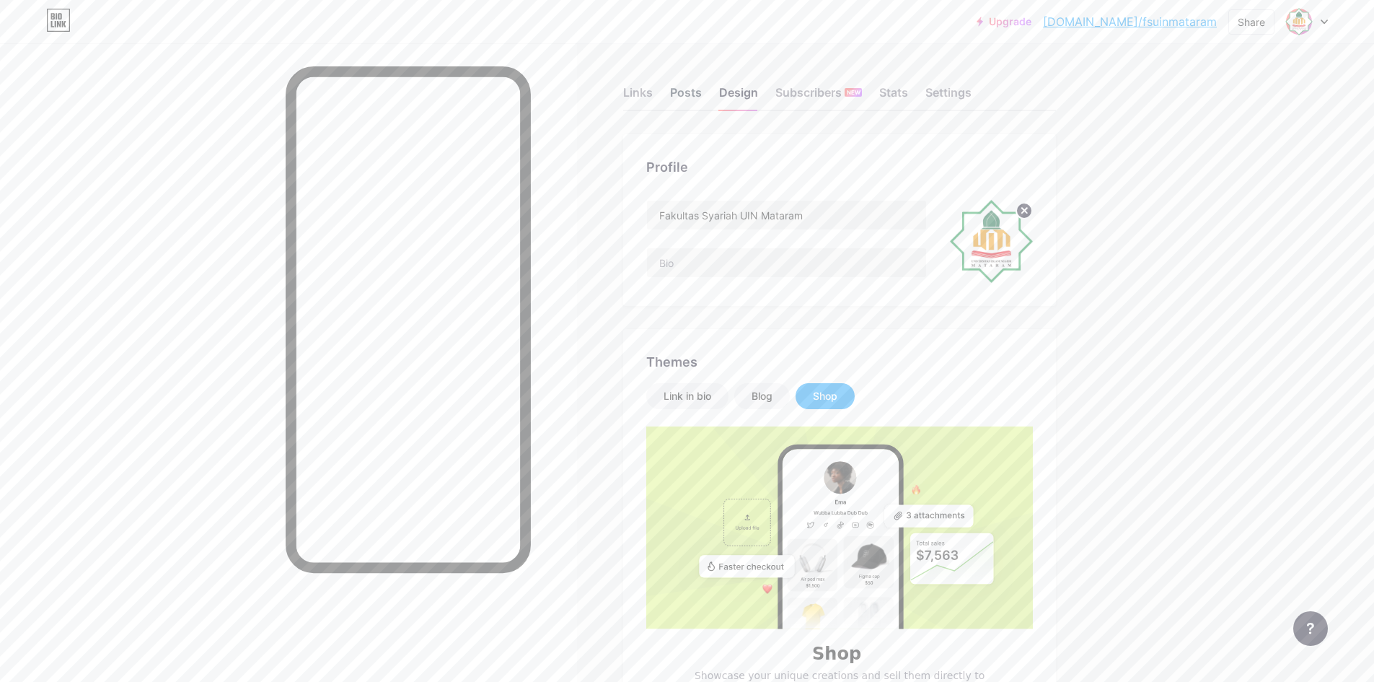
click at [698, 93] on div "Posts" at bounding box center [686, 97] width 32 height 26
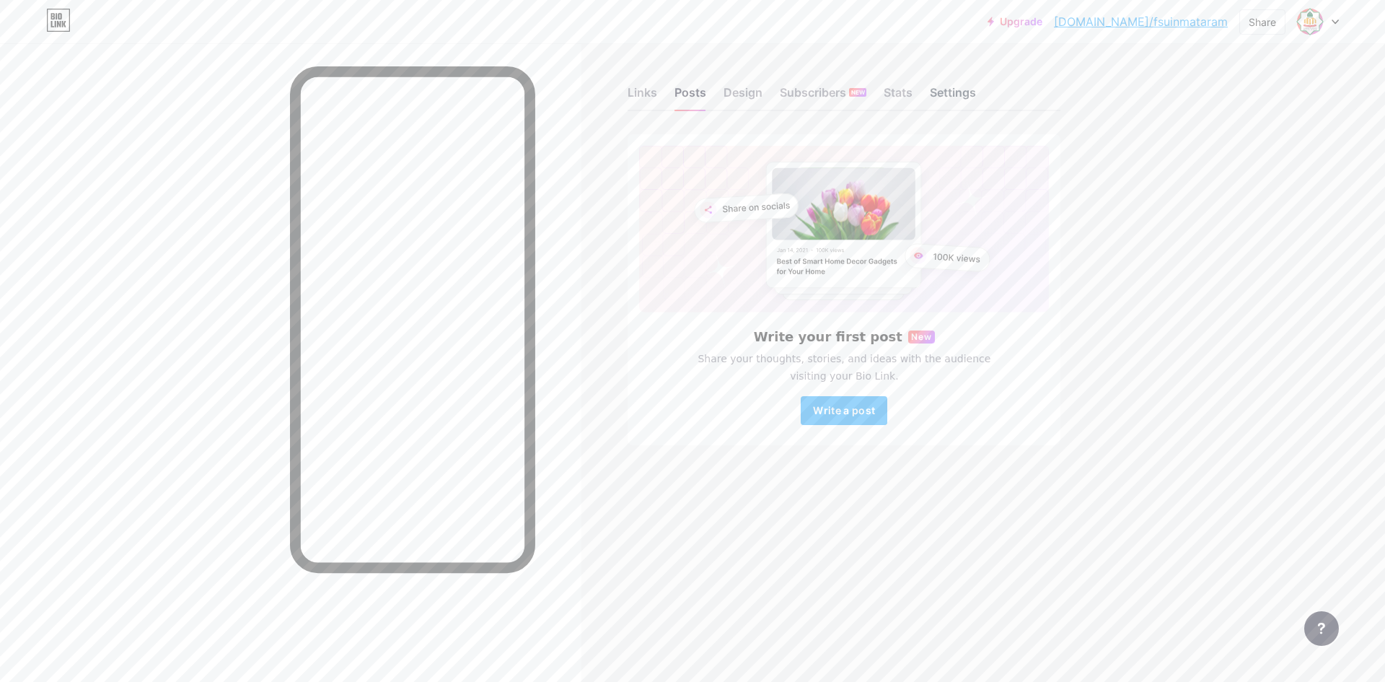
click at [956, 86] on div "Settings" at bounding box center [953, 97] width 46 height 26
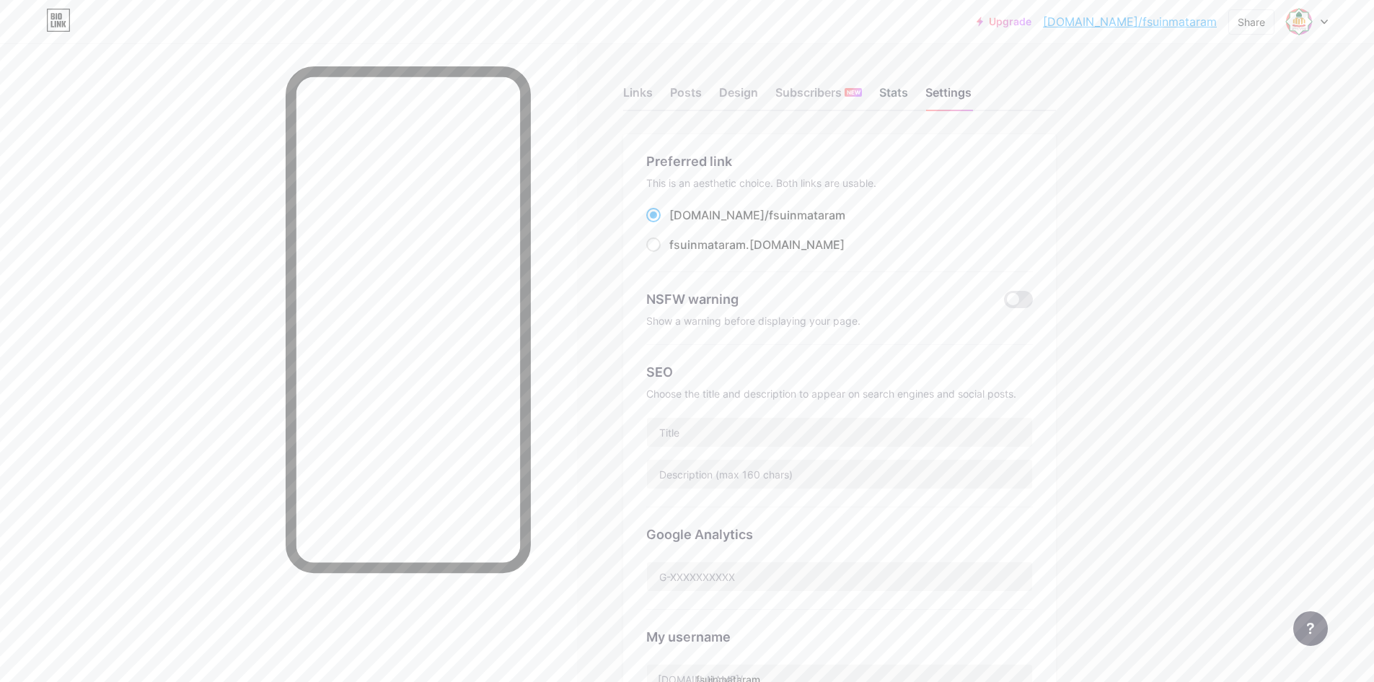
click at [903, 95] on div "Stats" at bounding box center [893, 97] width 29 height 26
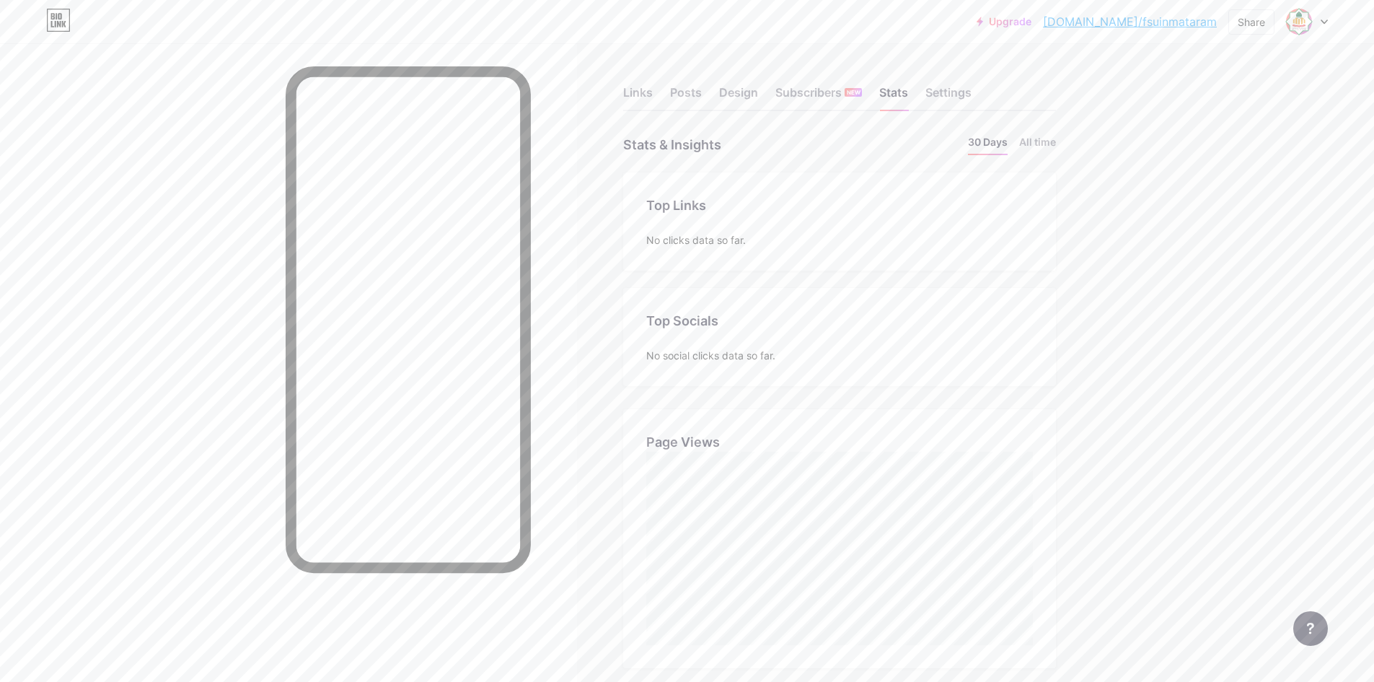
scroll to position [682, 1374]
click at [1247, 16] on div "Share" at bounding box center [1251, 21] width 27 height 15
click at [1137, 68] on div "Copy link" at bounding box center [1131, 74] width 53 height 17
